Goal: Task Accomplishment & Management: Use online tool/utility

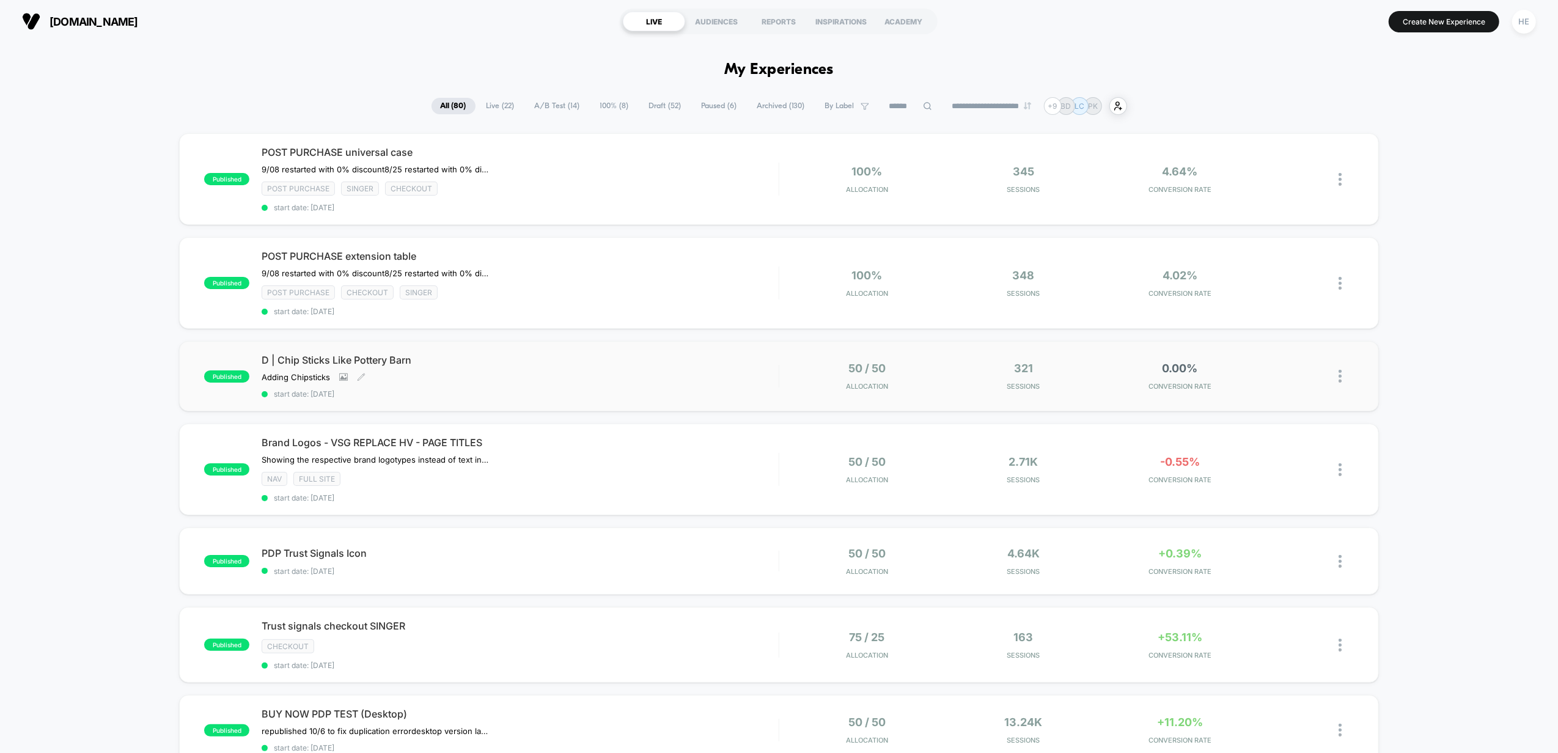
click at [656, 367] on div "D | Chip Sticks Like Pottery Barn Adding Chipsticks Click to view images Click …" at bounding box center [520, 376] width 517 height 45
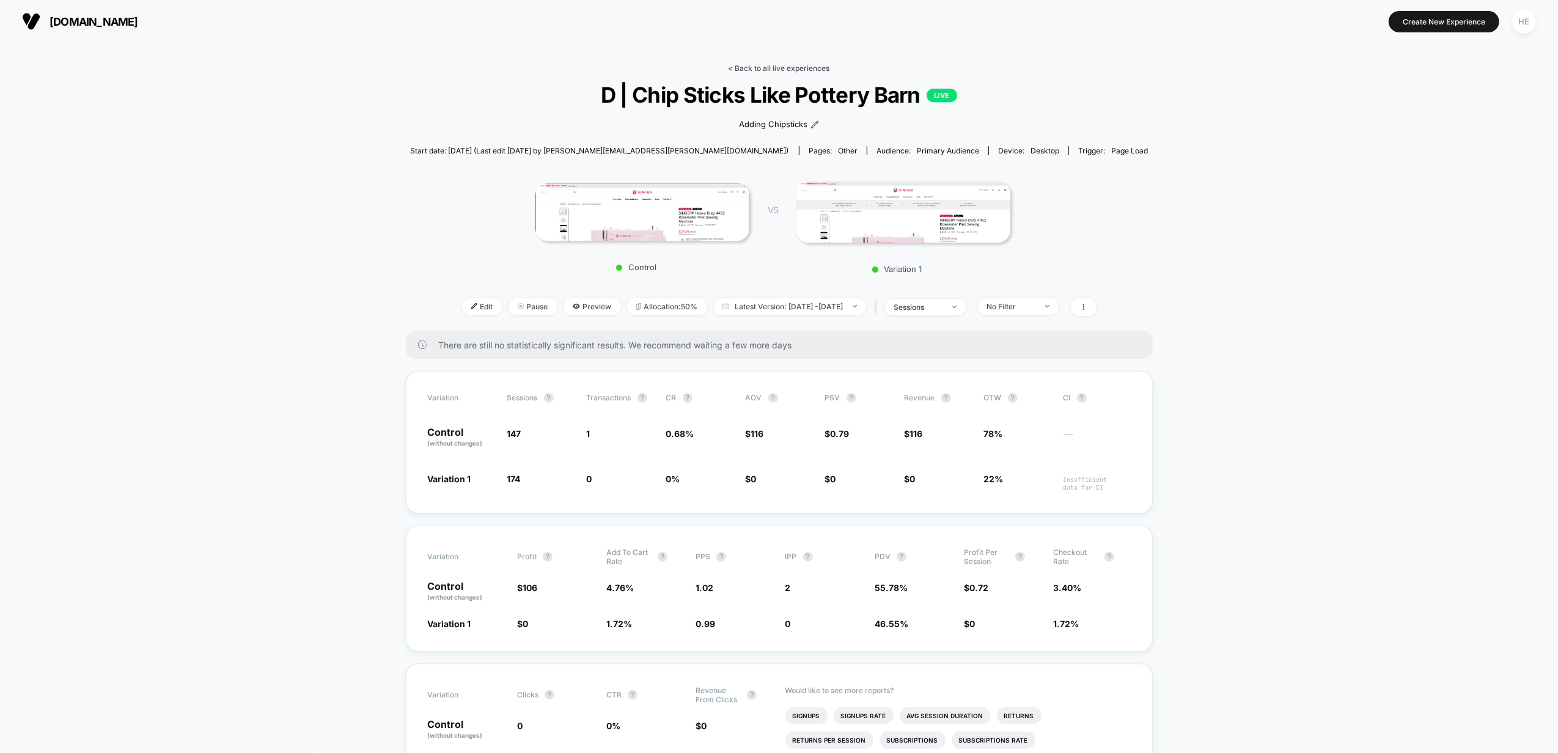
click at [753, 70] on link "< Back to all live experiences" at bounding box center [778, 68] width 101 height 9
